Goal: Information Seeking & Learning: Learn about a topic

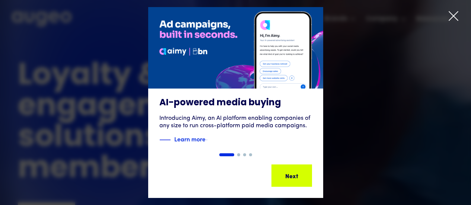
click at [452, 20] on icon at bounding box center [453, 15] width 11 height 11
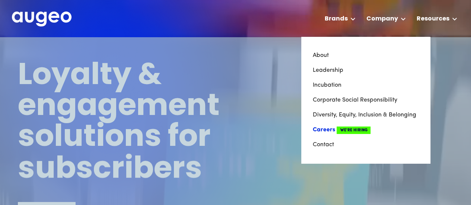
click at [322, 131] on link "Careers We're Hiring" at bounding box center [365, 130] width 107 height 15
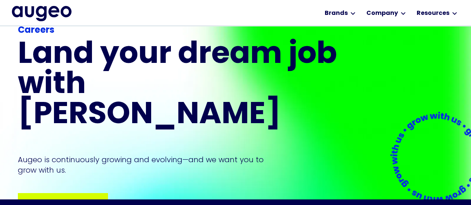
scroll to position [89, 0]
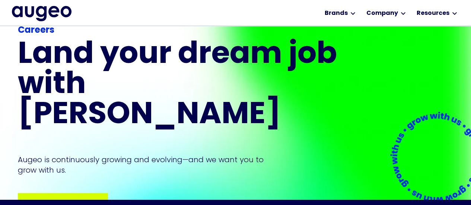
click at [46, 194] on div "Browse open positions Browse open positions Browse open positions Browse open p…" at bounding box center [63, 204] width 88 height 21
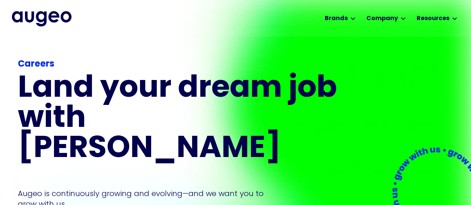
scroll to position [2, 0]
